Goal: Task Accomplishment & Management: Use online tool/utility

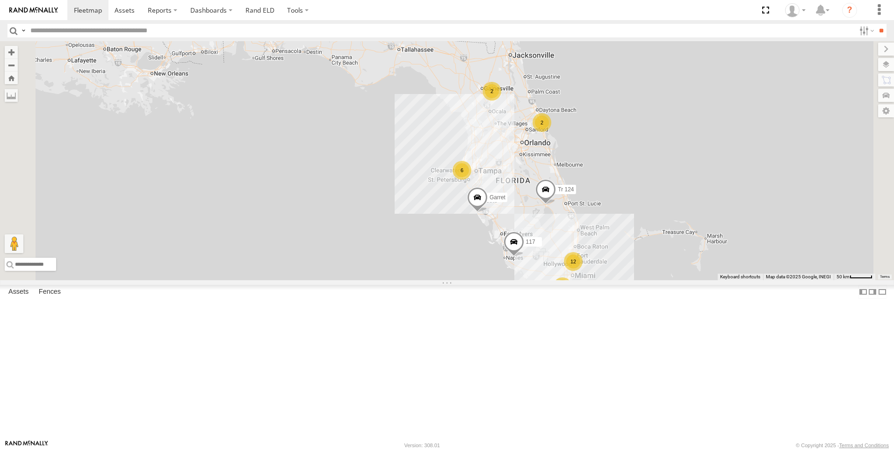
click at [0, 0] on div "All Assets" at bounding box center [0, 0] width 0 height 0
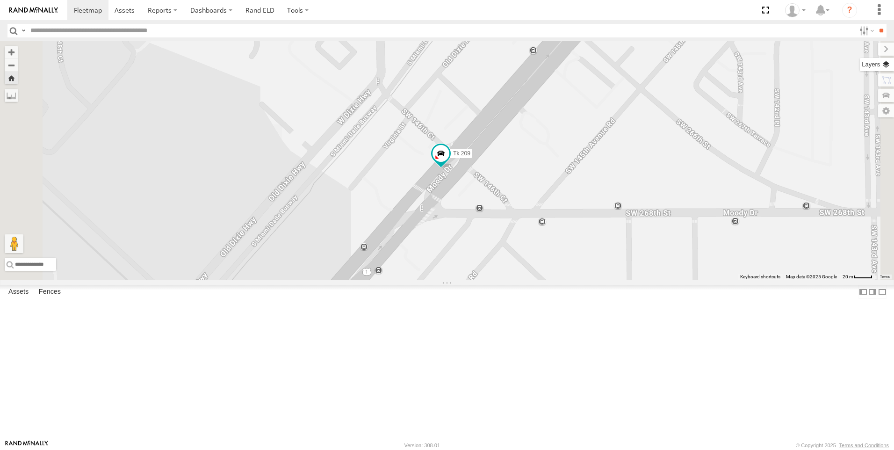
click at [888, 66] on label at bounding box center [877, 64] width 34 height 13
click at [0, 0] on span "Basemaps" at bounding box center [0, 0] width 0 height 0
click at [0, 0] on span "Satellite + Roadmap" at bounding box center [0, 0] width 0 height 0
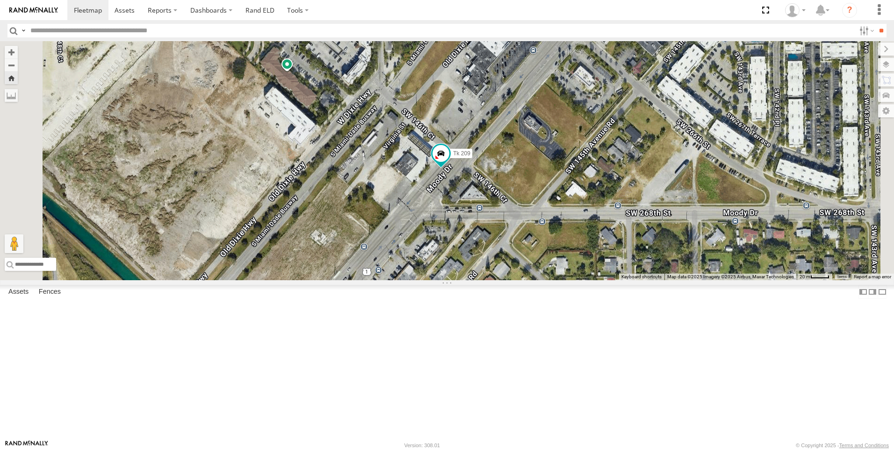
click at [0, 0] on span "Overlays" at bounding box center [0, 0] width 0 height 0
click at [0, 0] on span "Traffic" at bounding box center [0, 0] width 0 height 0
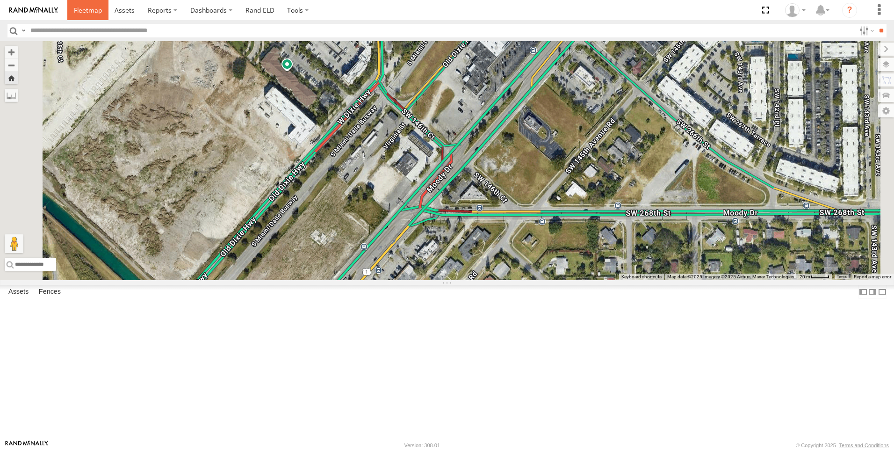
click at [89, 13] on span at bounding box center [88, 10] width 28 height 9
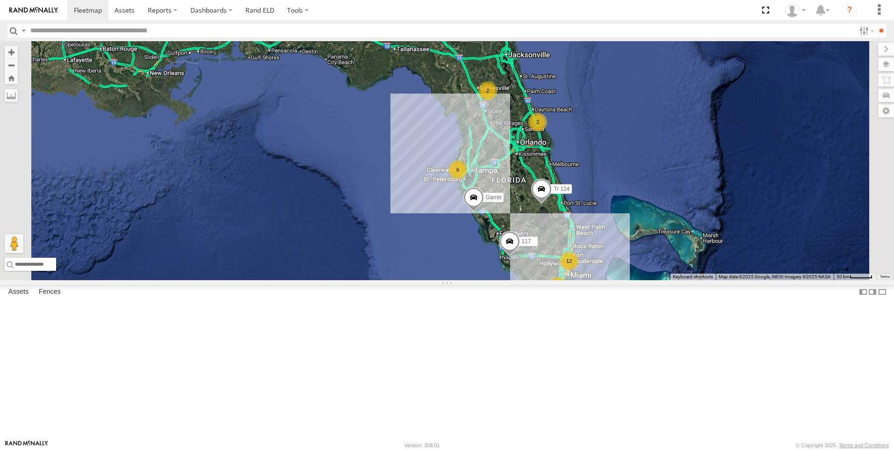
click at [567, 295] on div "2" at bounding box center [557, 286] width 19 height 19
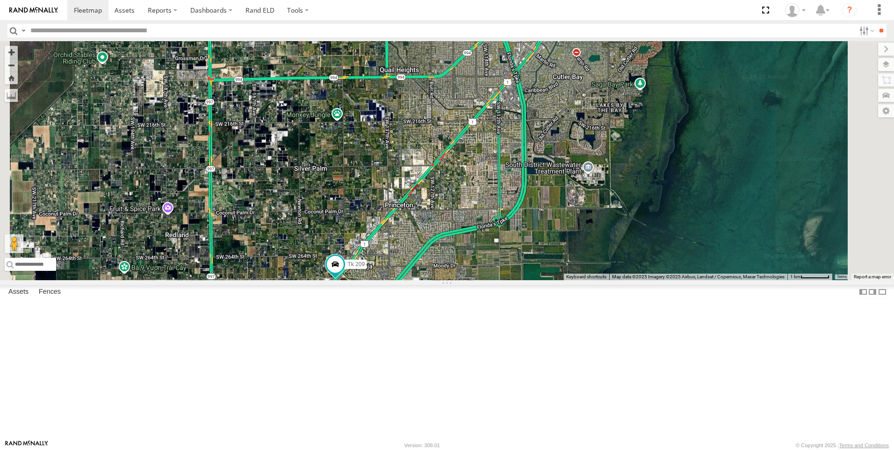
click at [569, 43] on span at bounding box center [558, 29] width 21 height 25
click at [735, 169] on div "120 117 Garret Tr 124 Tk 209 Steve Saumell Steve Saumell All Assets Bel Aire Dr…" at bounding box center [447, 160] width 894 height 239
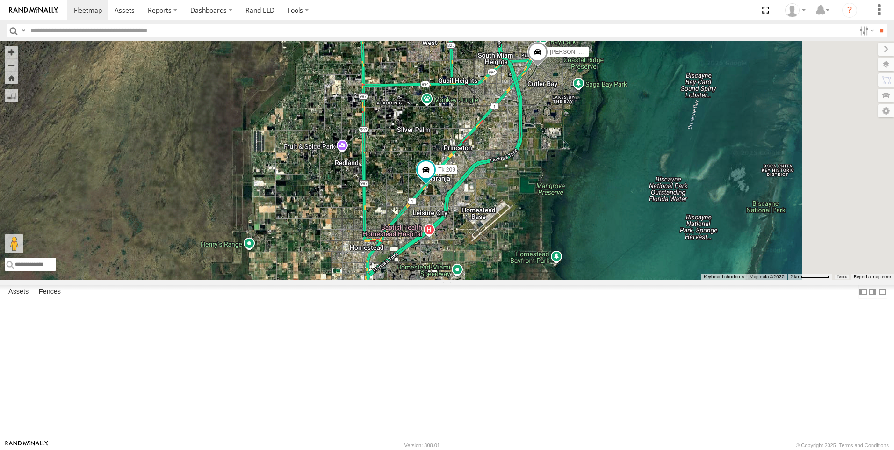
drag, startPoint x: 662, startPoint y: 332, endPoint x: 610, endPoint y: 303, distance: 59.2
click at [610, 280] on div "120 117 Garret Tr 124 Tk 209 Steve Saumell" at bounding box center [447, 160] width 894 height 239
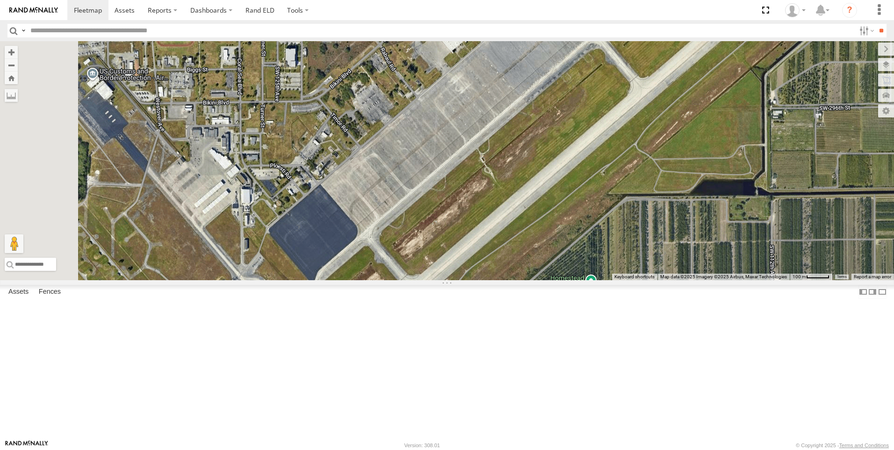
drag, startPoint x: 585, startPoint y: 330, endPoint x: 648, endPoint y: 372, distance: 75.9
click at [648, 280] on div "120 117 Garret Tr 124 Tk 209 Steve Saumell" at bounding box center [447, 160] width 894 height 239
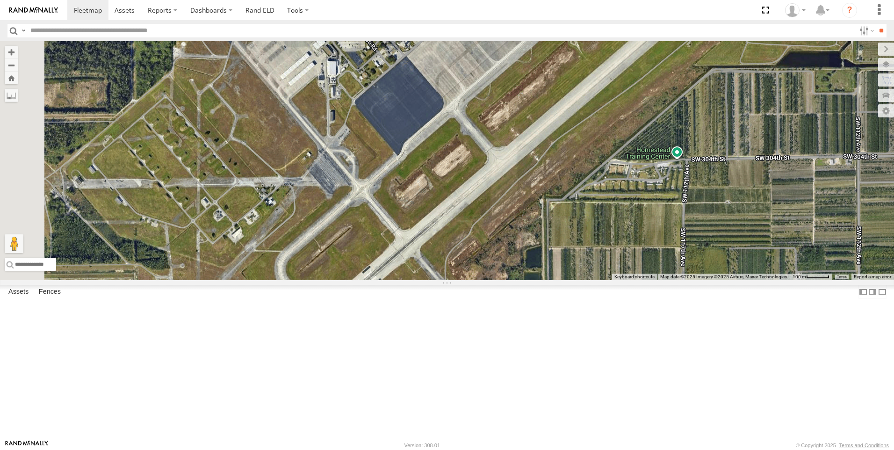
drag, startPoint x: 598, startPoint y: 336, endPoint x: 687, endPoint y: 203, distance: 159.1
click at [687, 203] on div "120 117 Garret Tr 124 Tk 209 Steve Saumell" at bounding box center [447, 160] width 894 height 239
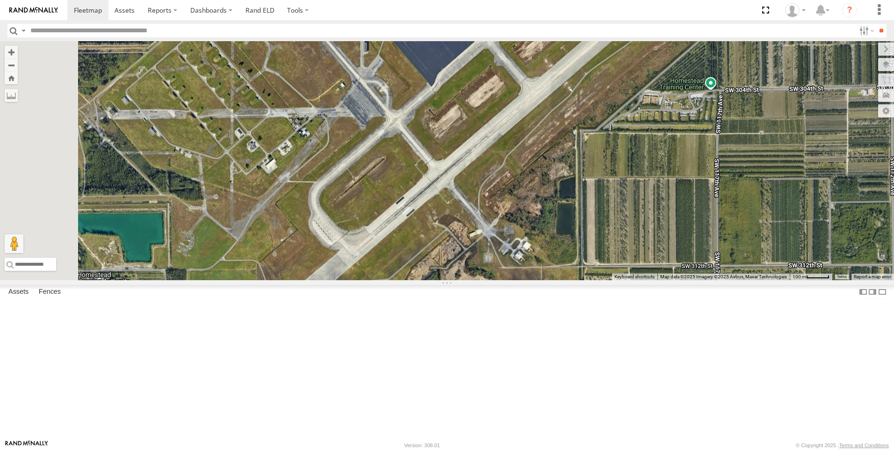
drag, startPoint x: 646, startPoint y: 247, endPoint x: 680, endPoint y: 177, distance: 78.0
click at [680, 177] on div "120 117 Garret Tr 124 Tk 209 Steve Saumell" at bounding box center [447, 160] width 894 height 239
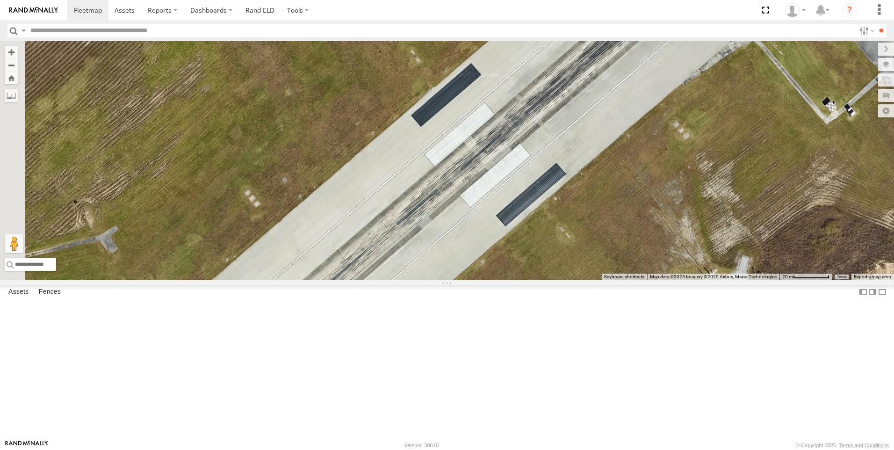
drag, startPoint x: 482, startPoint y: 309, endPoint x: 750, endPoint y: 243, distance: 276.8
click at [750, 243] on div "120 117 Garret Tr 124 Tk 209 Steve Saumell" at bounding box center [447, 160] width 894 height 239
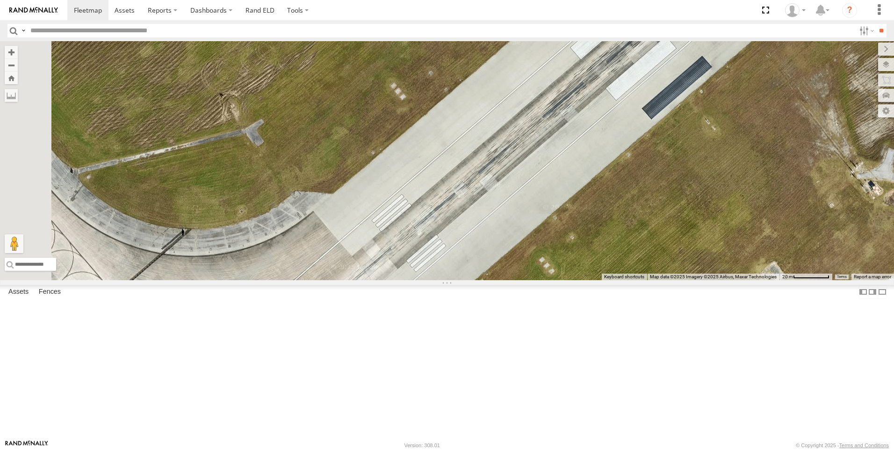
drag, startPoint x: 591, startPoint y: 275, endPoint x: 741, endPoint y: 166, distance: 186.1
click at [741, 166] on div "120 117 Garret Tr 124 Tk 209 Steve Saumell" at bounding box center [447, 160] width 894 height 239
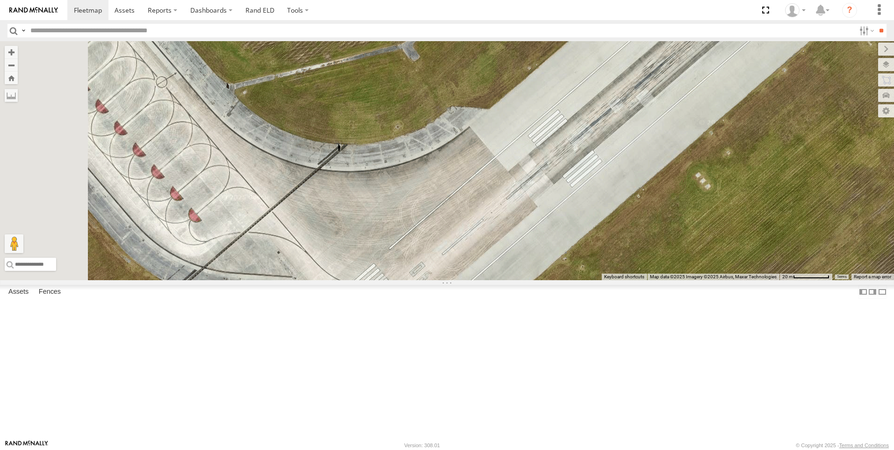
drag, startPoint x: 605, startPoint y: 231, endPoint x: 761, endPoint y: 146, distance: 177.8
click at [761, 146] on div "120 117 Garret Tr 124 Tk 209 Steve Saumell" at bounding box center [447, 160] width 894 height 239
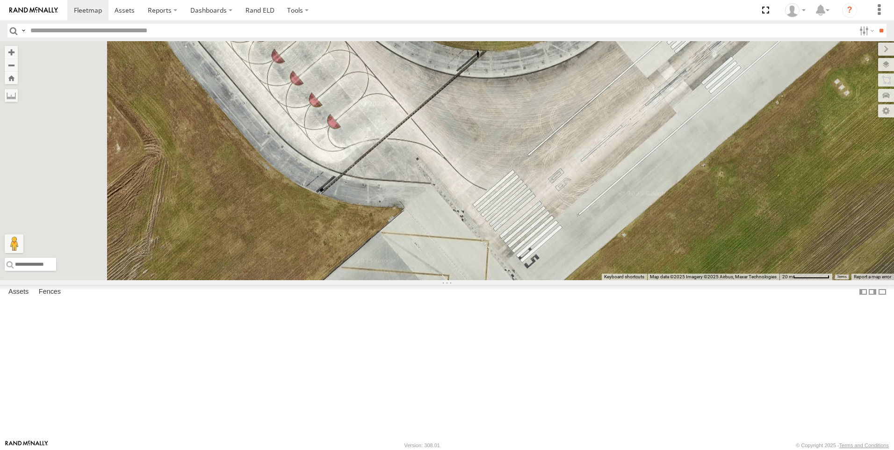
drag, startPoint x: 581, startPoint y: 245, endPoint x: 721, endPoint y: 150, distance: 169.1
click at [721, 150] on div "120 117 Garret Tr 124 Tk 209 Steve Saumell" at bounding box center [447, 160] width 894 height 239
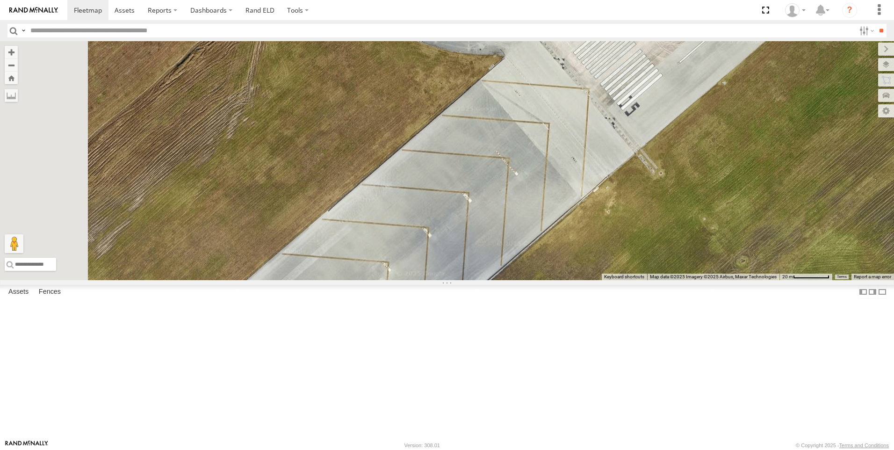
drag, startPoint x: 584, startPoint y: 331, endPoint x: 685, endPoint y: 176, distance: 185.2
click at [685, 176] on div "120 117 Garret Tr 124 Tk 209 Steve Saumell" at bounding box center [447, 160] width 894 height 239
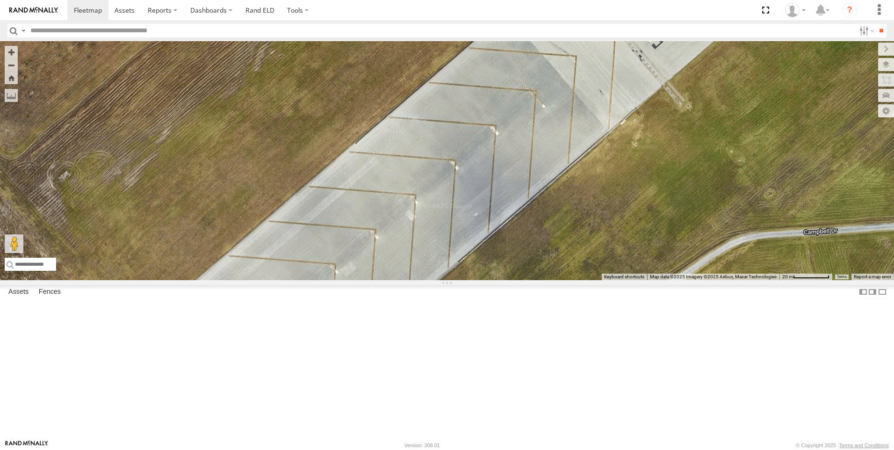
drag, startPoint x: 512, startPoint y: 330, endPoint x: 541, endPoint y: 261, distance: 74.2
click at [541, 261] on div "120 117 Garret Tr 124 Tk 209 Steve Saumell" at bounding box center [447, 160] width 894 height 239
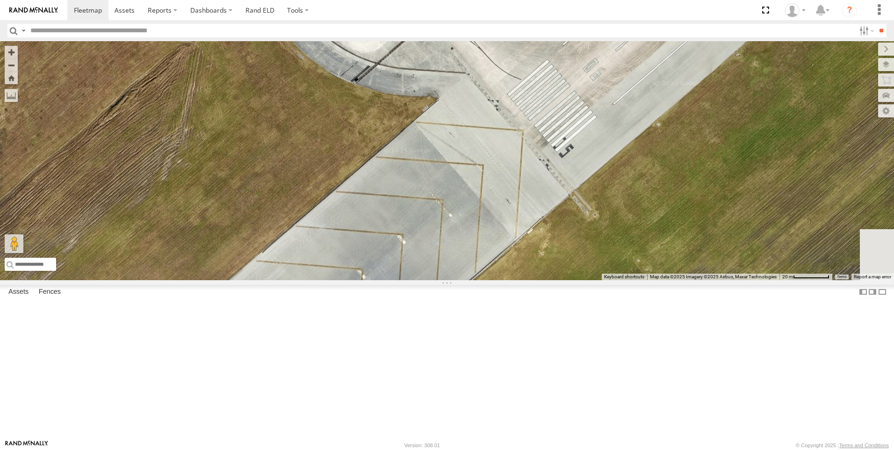
drag, startPoint x: 655, startPoint y: 178, endPoint x: 560, endPoint y: 291, distance: 147.6
click at [560, 280] on div "120 117 Garret Tr 124 Tk 209 Steve Saumell" at bounding box center [447, 160] width 894 height 239
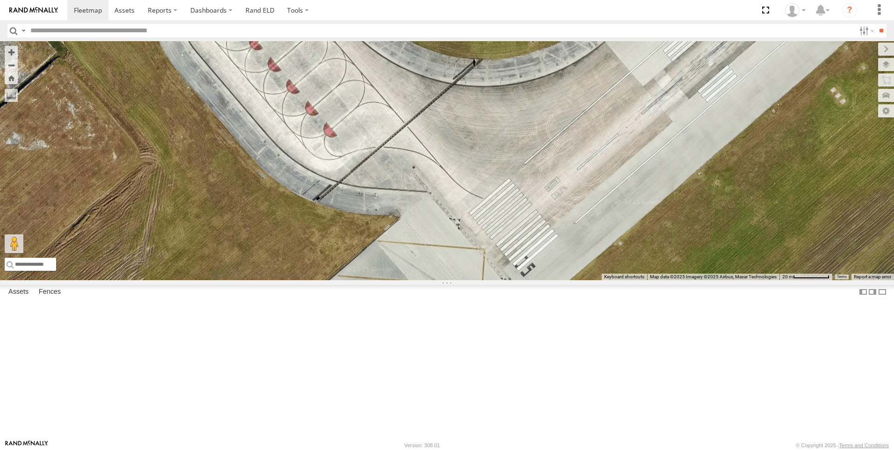
drag, startPoint x: 605, startPoint y: 228, endPoint x: 568, endPoint y: 349, distance: 126.3
click at [568, 280] on div "120 117 Garret Tr 124 Tk 209 Steve Saumell" at bounding box center [447, 160] width 894 height 239
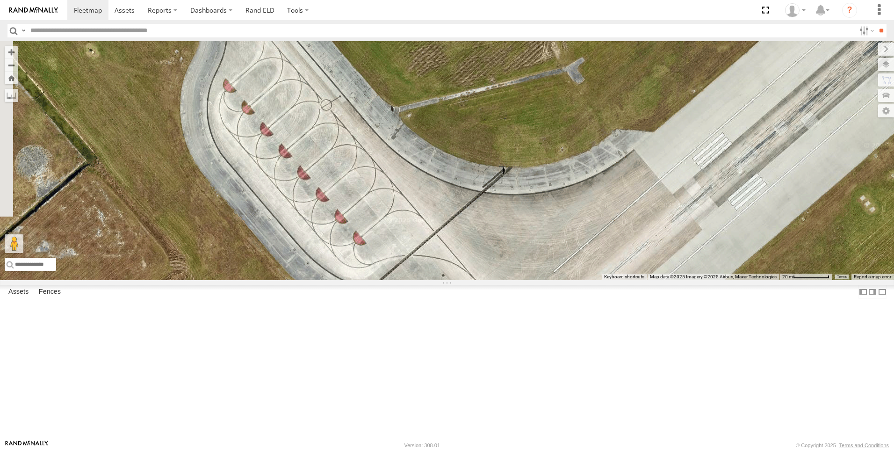
drag, startPoint x: 573, startPoint y: 259, endPoint x: 603, endPoint y: 370, distance: 114.9
click at [603, 280] on div "120 117 Garret Tr 124 Tk 209 Steve Saumell" at bounding box center [447, 160] width 894 height 239
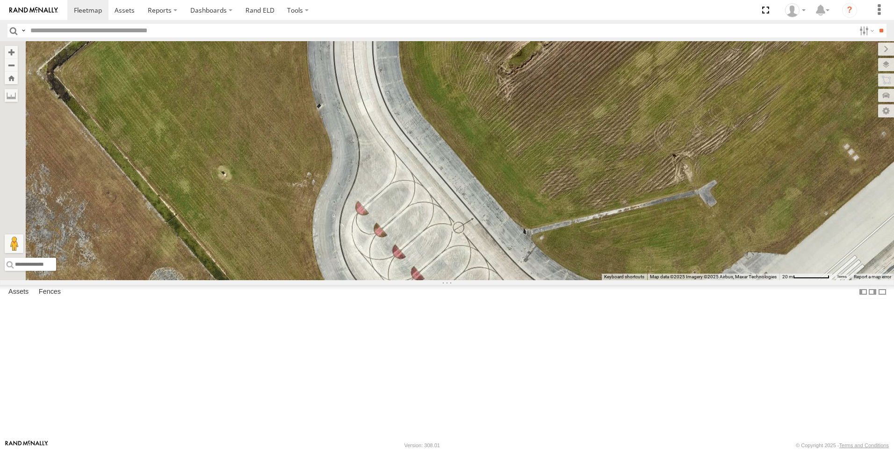
drag, startPoint x: 607, startPoint y: 377, endPoint x: 737, endPoint y: 470, distance: 159.2
click at [737, 449] on html at bounding box center [447, 225] width 894 height 450
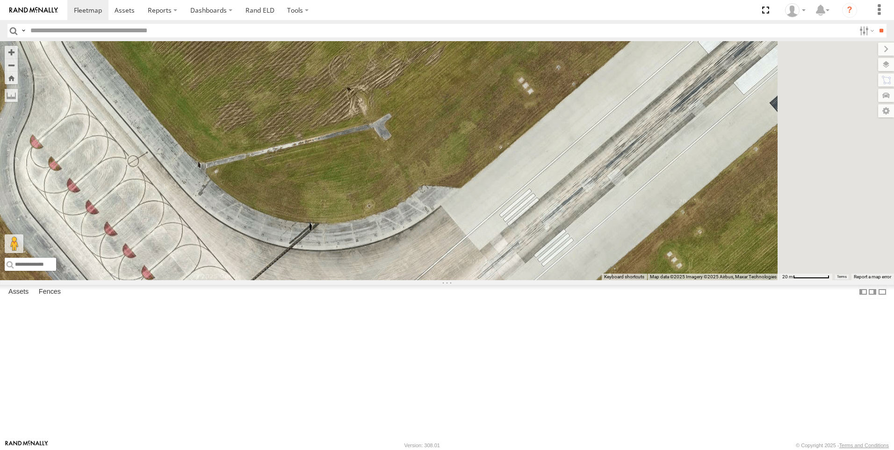
drag, startPoint x: 674, startPoint y: 346, endPoint x: 288, endPoint y: 277, distance: 391.8
click at [288, 277] on div "120 117 Garret Tr 124 Tk 209 Steve Saumell" at bounding box center [447, 160] width 894 height 239
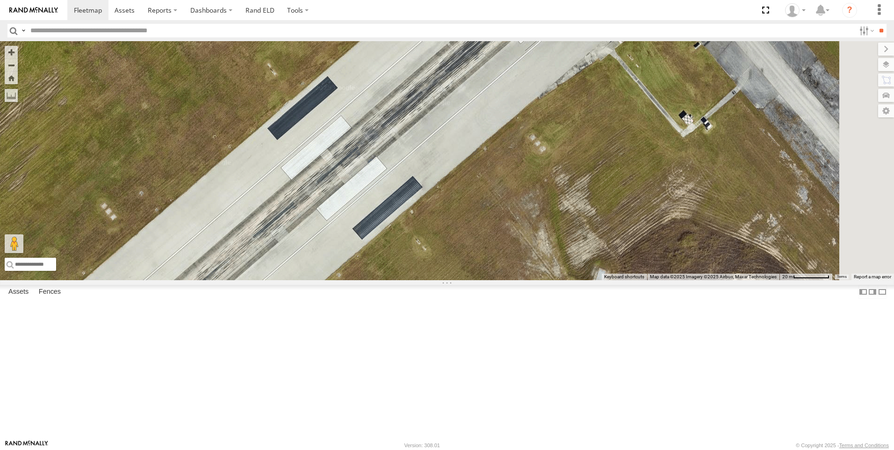
drag, startPoint x: 624, startPoint y: 249, endPoint x: 265, endPoint y: 373, distance: 380.0
click at [259, 280] on div "120 117 Garret Tr 124 Tk 209 Steve Saumell" at bounding box center [447, 160] width 894 height 239
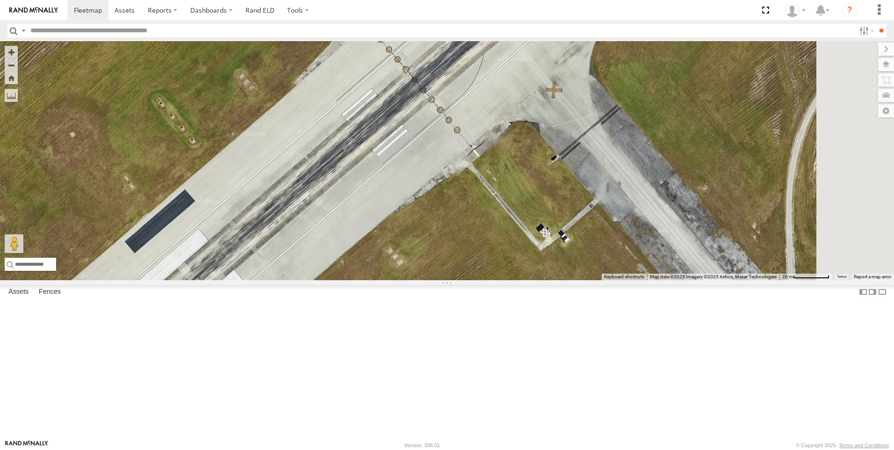
drag, startPoint x: 504, startPoint y: 260, endPoint x: 352, endPoint y: 381, distance: 194.9
click at [352, 280] on div "120 117 Garret Tr 124 Tk 209 Steve Saumell" at bounding box center [447, 160] width 894 height 239
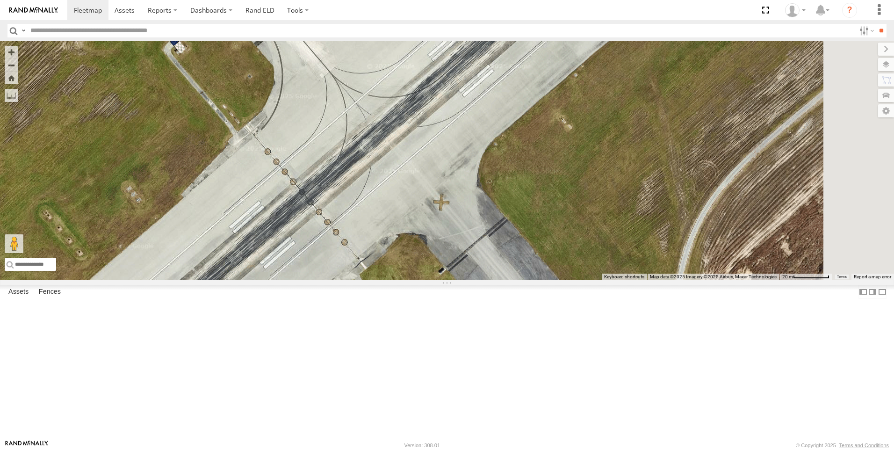
drag, startPoint x: 449, startPoint y: 292, endPoint x: 344, endPoint y: 398, distance: 149.4
click at [343, 280] on div "120 117 Garret Tr 124 Tk 209 Steve Saumell" at bounding box center [447, 160] width 894 height 239
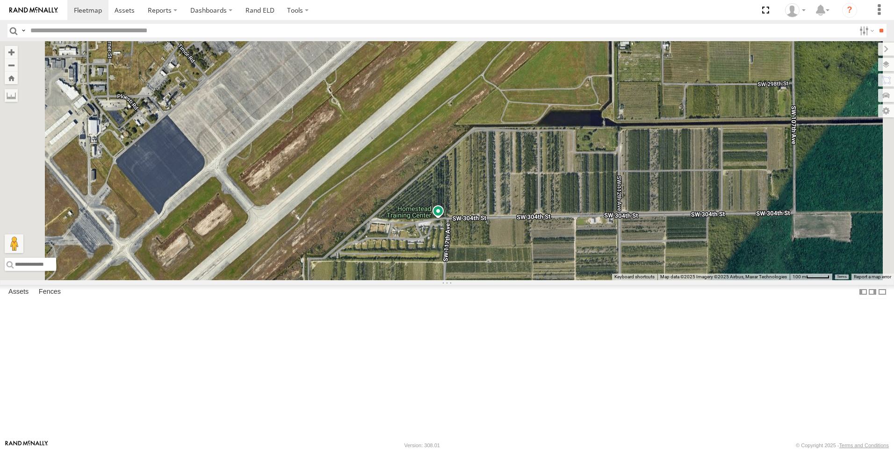
drag, startPoint x: 390, startPoint y: 358, endPoint x: 345, endPoint y: 435, distance: 89.6
click at [343, 447] on body at bounding box center [447, 225] width 894 height 450
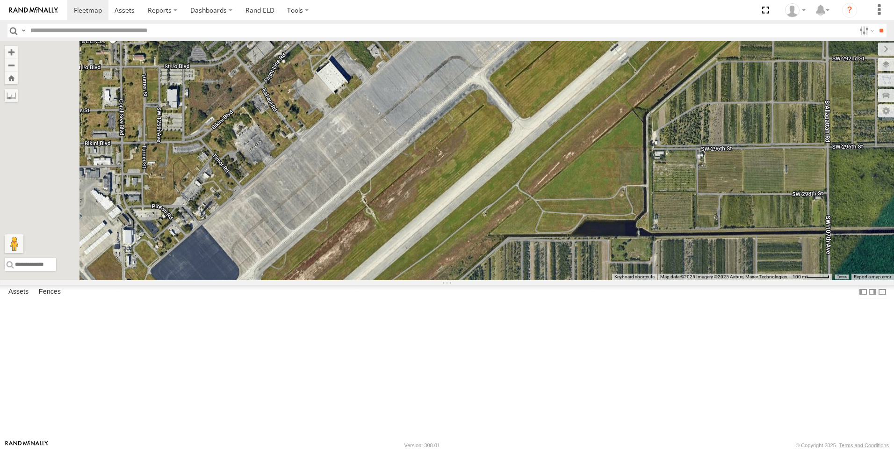
drag, startPoint x: 432, startPoint y: 356, endPoint x: 466, endPoint y: 470, distance: 118.4
click at [466, 449] on html at bounding box center [447, 225] width 894 height 450
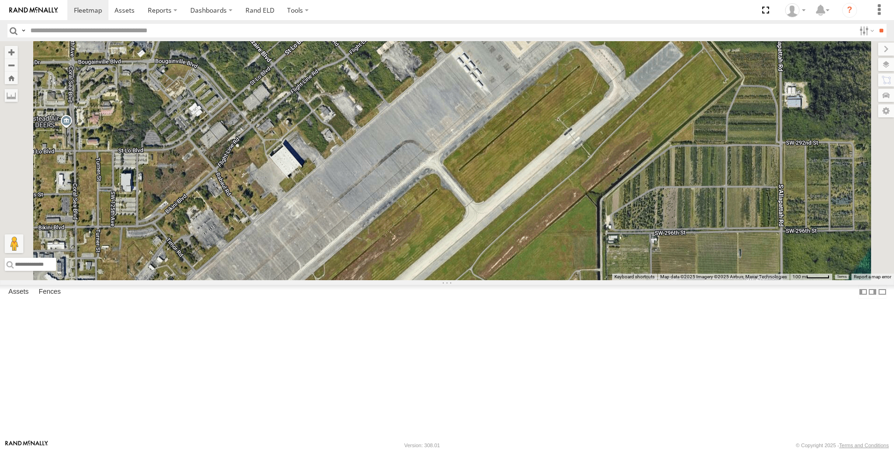
drag, startPoint x: 507, startPoint y: 376, endPoint x: 461, endPoint y: 460, distance: 96.0
click at [461, 449] on html at bounding box center [447, 225] width 894 height 450
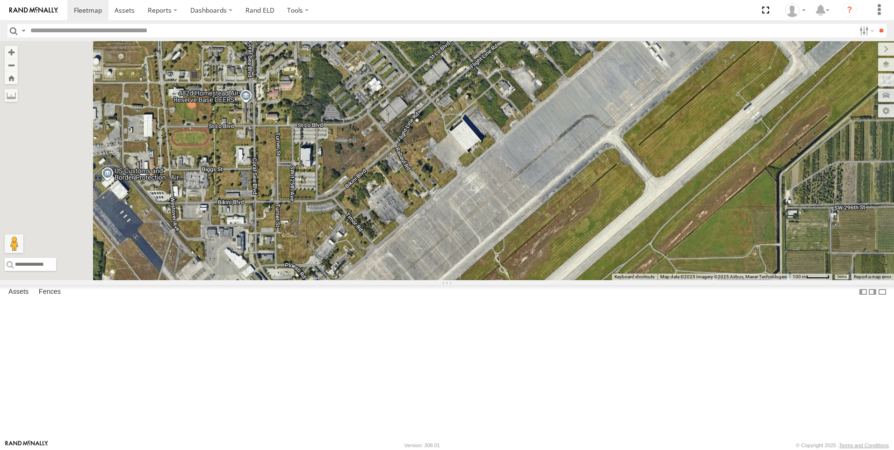
drag, startPoint x: 434, startPoint y: 365, endPoint x: 615, endPoint y: 339, distance: 182.7
click at [615, 280] on div "120 117 Garret Tr 124 Tk 209 Steve Saumell" at bounding box center [447, 160] width 894 height 239
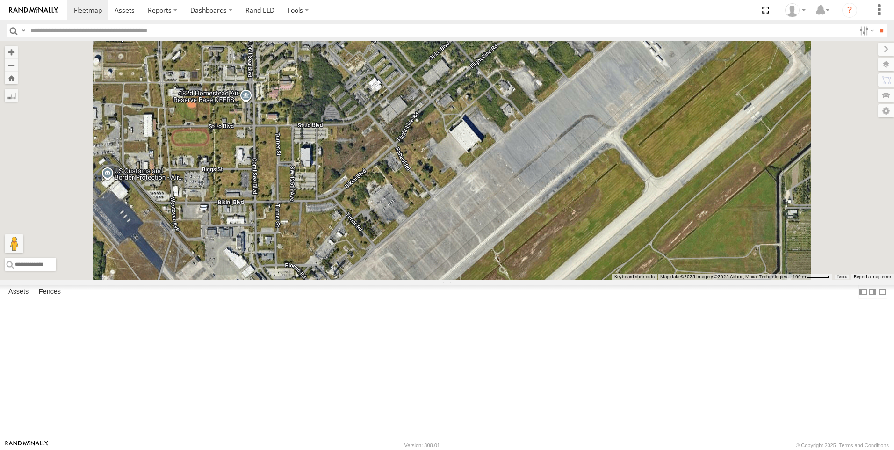
scroll to position [23, 0]
click at [0, 0] on div "All Assets" at bounding box center [0, 0] width 0 height 0
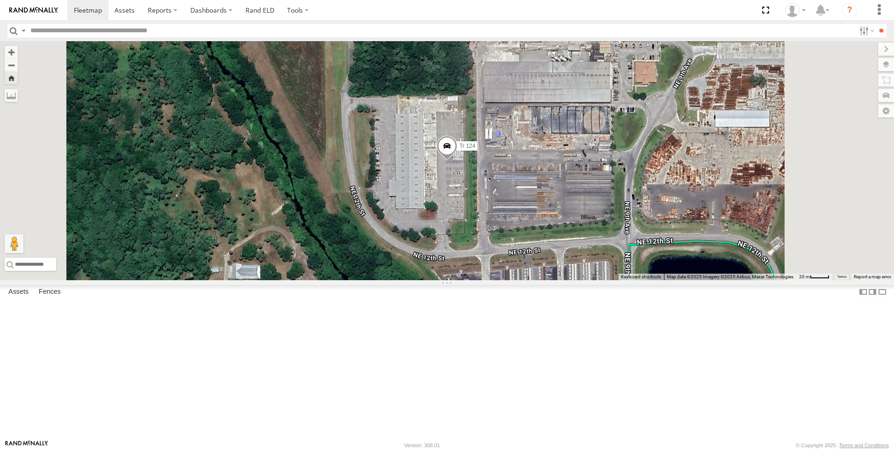
click at [457, 160] on span at bounding box center [447, 147] width 21 height 25
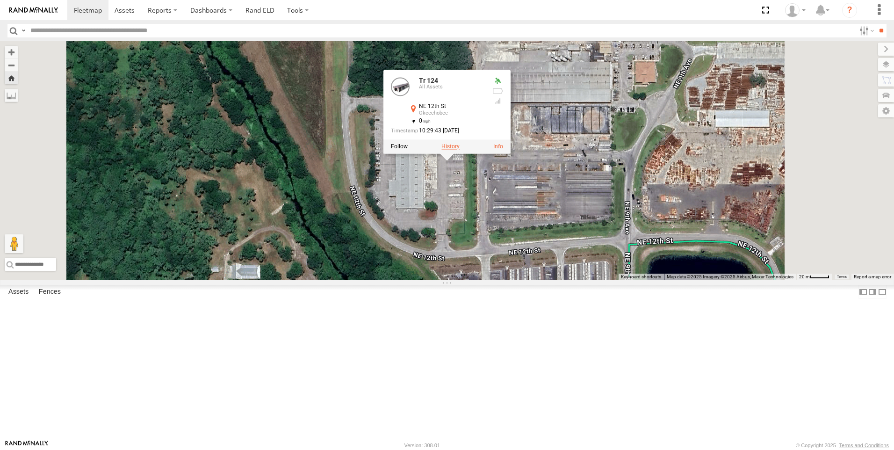
click at [460, 150] on label at bounding box center [450, 146] width 18 height 7
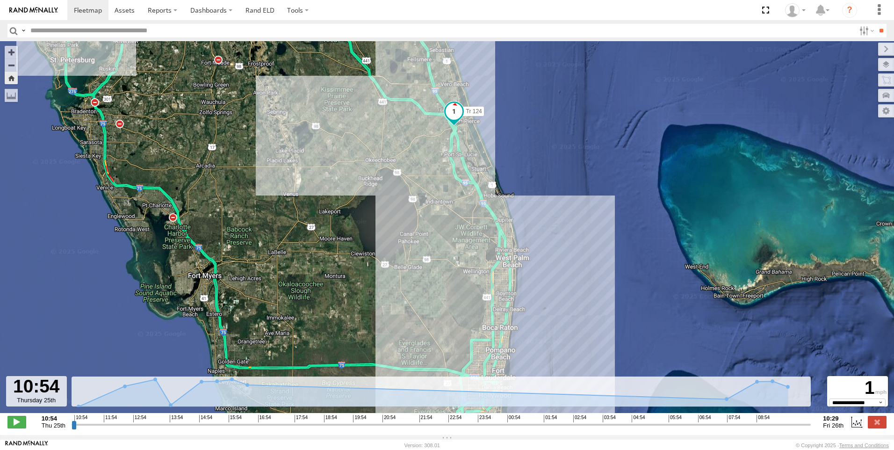
drag, startPoint x: 16, startPoint y: 431, endPoint x: 33, endPoint y: 429, distance: 17.5
click at [33, 429] on div "10:54 Thu 25th Created with Highcharts 6.0.7 Highcharts.com 10:54 11:54 12:54 1…" at bounding box center [446, 422] width 879 height 14
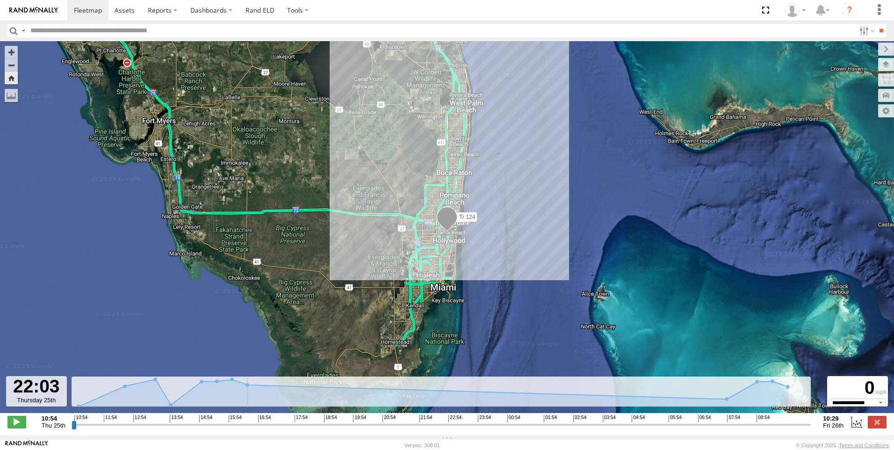
drag, startPoint x: 72, startPoint y: 429, endPoint x: 421, endPoint y: 460, distance: 349.7
click at [421, 429] on input "range" at bounding box center [442, 424] width 740 height 9
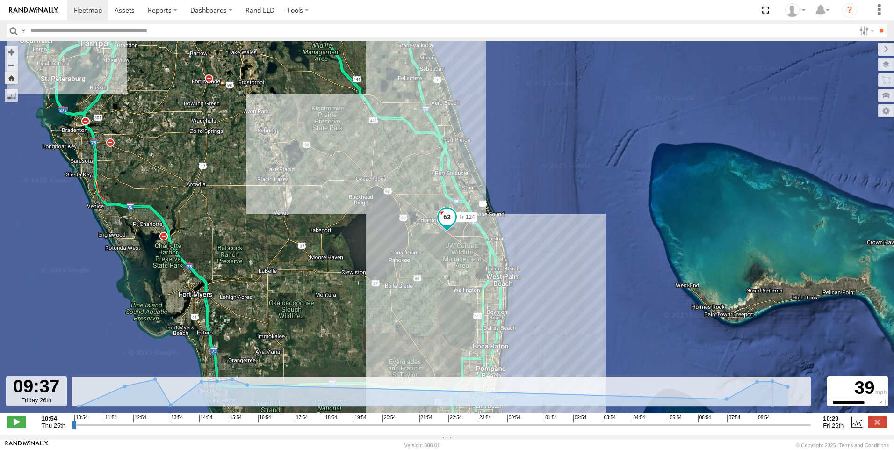
drag, startPoint x: 421, startPoint y: 428, endPoint x: 781, endPoint y: 434, distance: 360.0
type input "**********"
click at [781, 429] on input "range" at bounding box center [442, 424] width 740 height 9
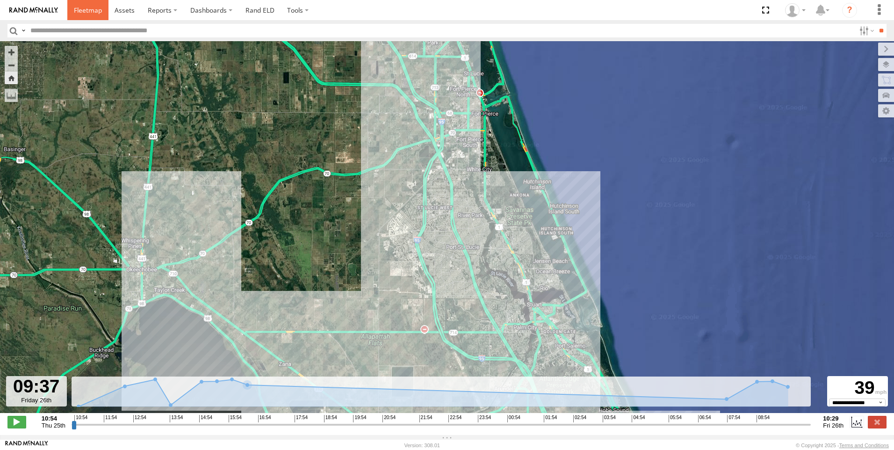
click at [92, 13] on span at bounding box center [88, 10] width 28 height 9
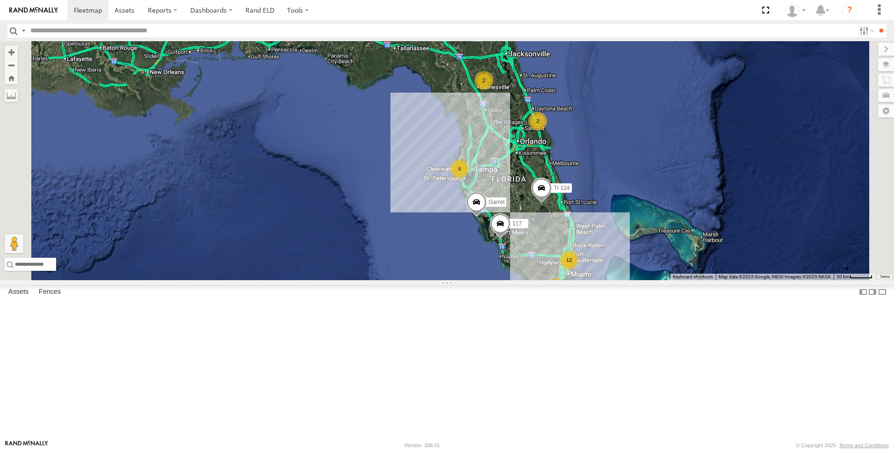
click at [0, 0] on div "Tr 123" at bounding box center [0, 0] width 0 height 0
